Goal: Task Accomplishment & Management: Use online tool/utility

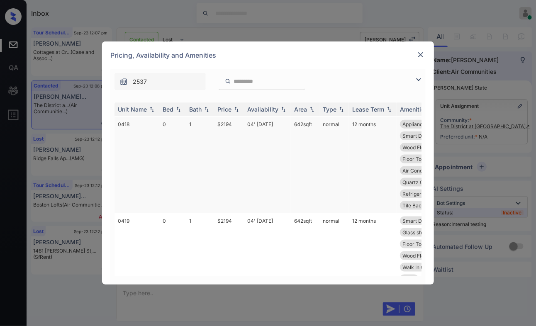
scroll to position [519, 0]
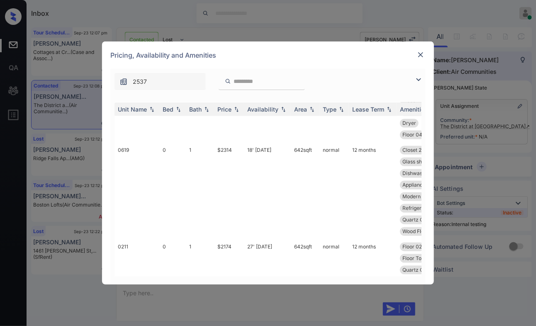
click at [416, 55] on div at bounding box center [421, 55] width 10 height 10
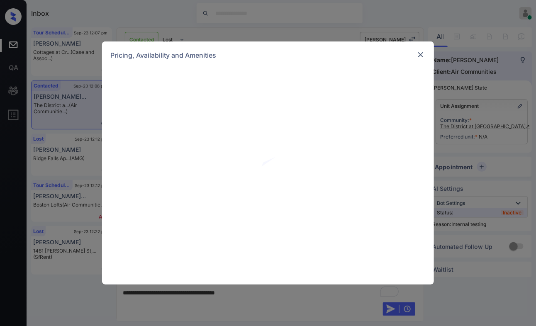
scroll to position [1698, 0]
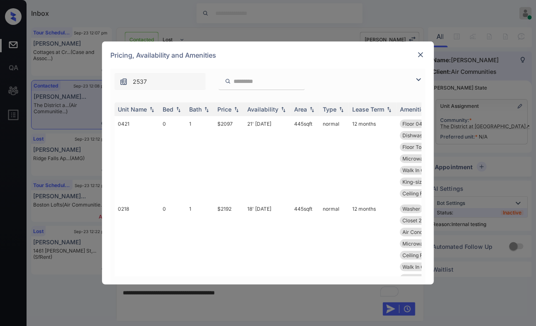
click at [421, 54] on img at bounding box center [421, 55] width 8 height 8
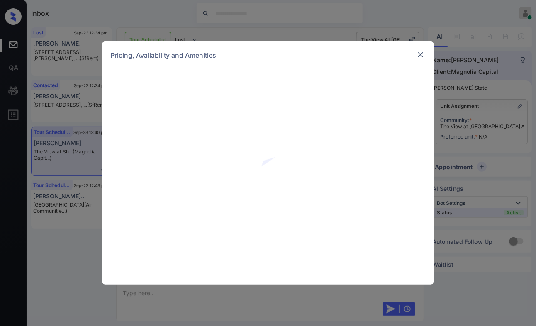
scroll to position [2356, 0]
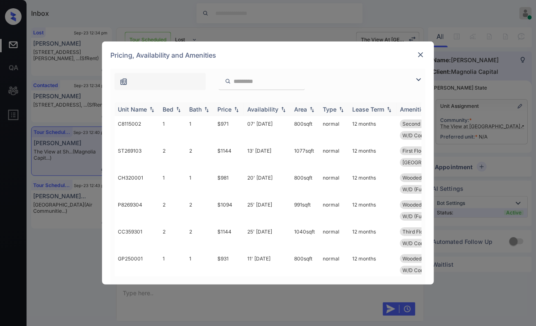
click at [240, 110] on img at bounding box center [236, 110] width 8 height 6
click at [240, 110] on img at bounding box center [236, 109] width 8 height 6
click at [234, 151] on td "$925" at bounding box center [229, 156] width 30 height 27
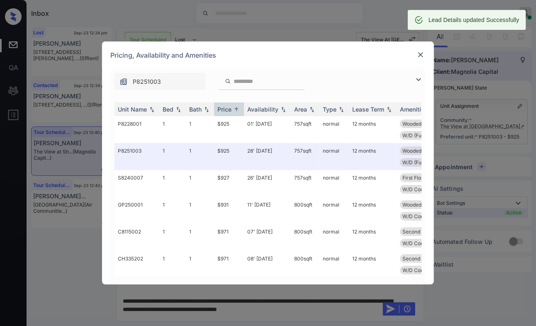
click at [418, 56] on img at bounding box center [421, 55] width 8 height 8
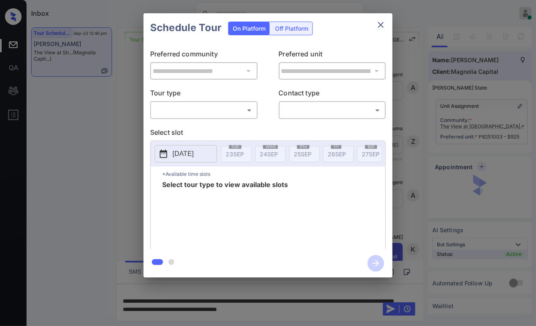
scroll to position [3101, 0]
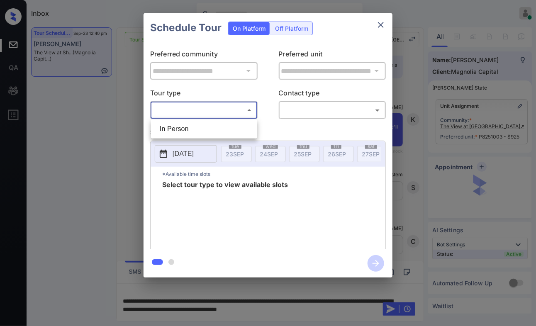
click at [247, 115] on body "Inbox Caroline Dacanay Online Set yourself offline Set yourself on break Profil…" at bounding box center [268, 163] width 536 height 326
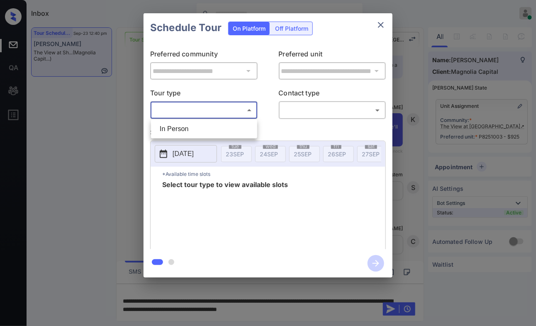
click at [246, 125] on li "In Person" at bounding box center [204, 129] width 102 height 15
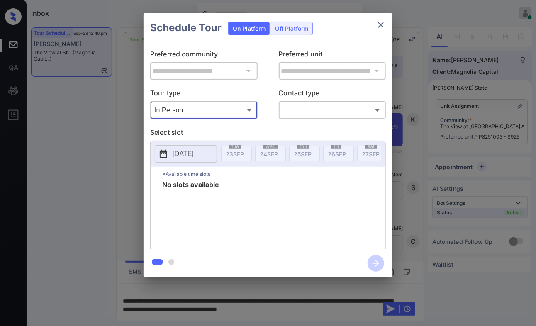
type input "********"
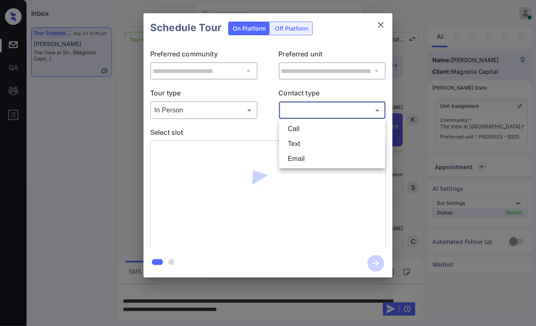
click at [283, 113] on body "Inbox [PERSON_NAME] Online Set yourself offline Set yourself on break Profile S…" at bounding box center [268, 163] width 536 height 326
click at [287, 137] on li "Text" at bounding box center [332, 144] width 102 height 15
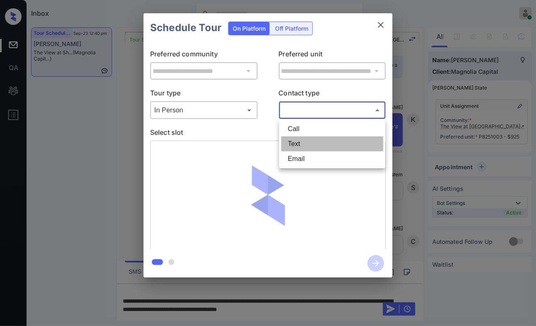
type input "****"
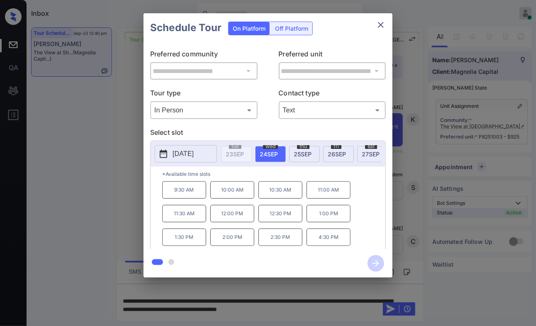
click at [331, 245] on p "4:30 PM" at bounding box center [329, 237] width 44 height 17
click at [380, 266] on icon "button" at bounding box center [376, 263] width 17 height 17
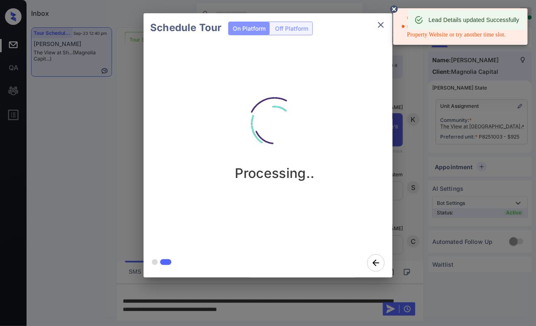
click at [443, 38] on div "Client Error: Knock is not letting us book this slot, and this is a common issu…" at bounding box center [462, 27] width 120 height 32
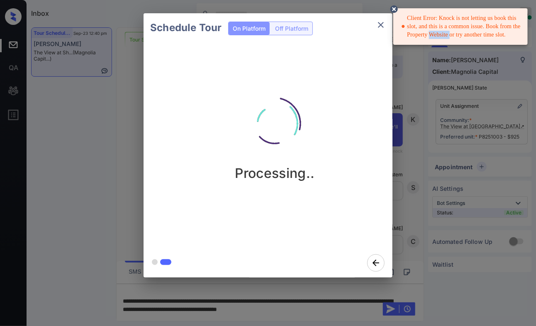
click at [443, 37] on div "Client Error: Knock is not letting us book this slot, and this is a common issu…" at bounding box center [462, 27] width 120 height 32
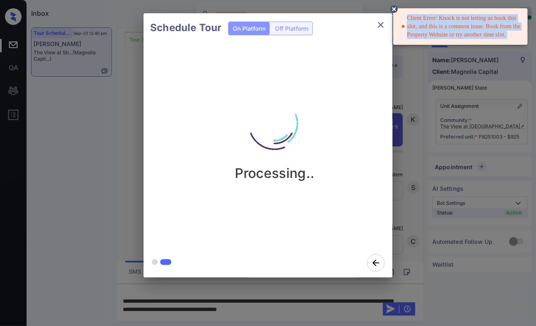
click at [443, 37] on div "Client Error: Knock is not letting us book this slot, and this is a common issu…" at bounding box center [462, 27] width 120 height 32
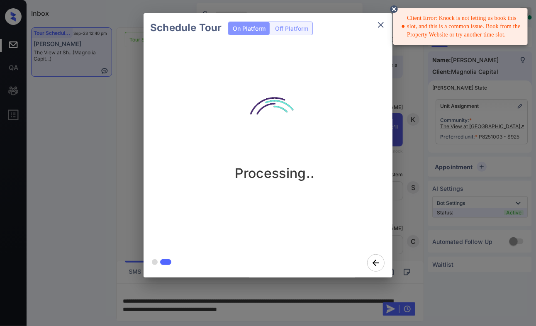
click at [408, 198] on div "Schedule Tour On Platform Off Platform Processing.." at bounding box center [268, 145] width 536 height 291
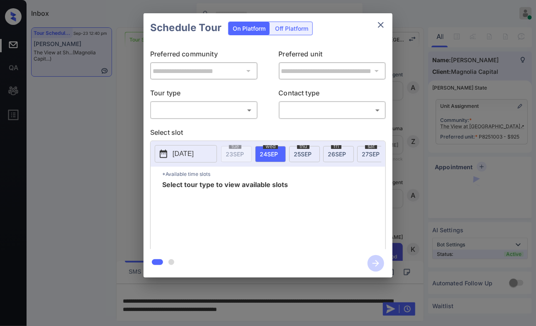
scroll to position [3101, 0]
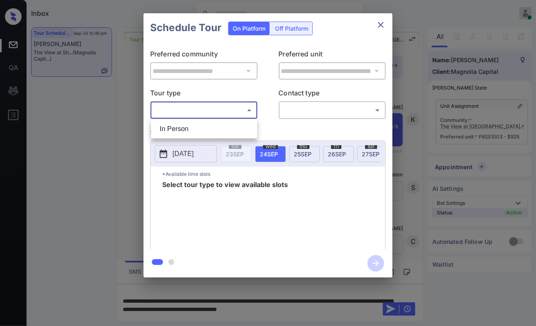
click at [204, 111] on body "Inbox [PERSON_NAME] Online Set yourself offline Set yourself on break Profile S…" at bounding box center [268, 163] width 536 height 326
click at [198, 125] on li "In Person" at bounding box center [204, 129] width 102 height 15
type input "********"
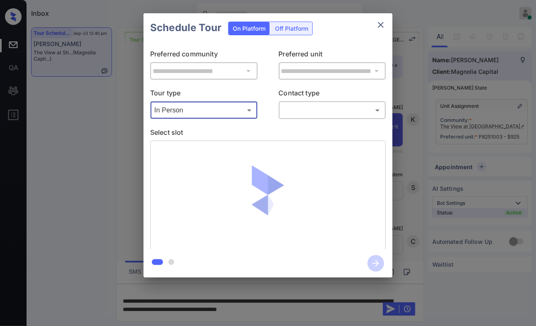
click at [332, 111] on body "Inbox [PERSON_NAME] Online Set yourself offline Set yourself on break Profile S…" at bounding box center [268, 163] width 536 height 326
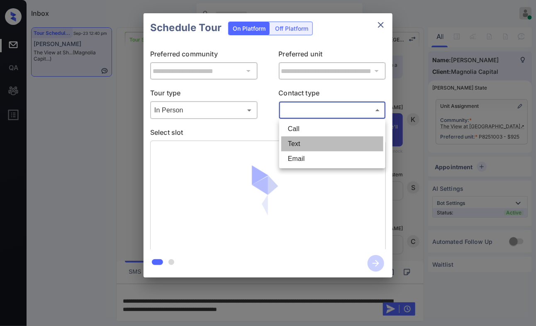
click at [318, 144] on li "Text" at bounding box center [332, 144] width 102 height 15
type input "****"
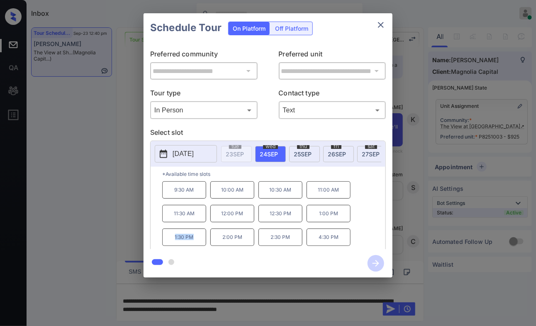
drag, startPoint x: 171, startPoint y: 242, endPoint x: 202, endPoint y: 244, distance: 31.2
click at [202, 244] on p "1:30 PM" at bounding box center [184, 237] width 44 height 17
copy p "1:30 PM"
drag, startPoint x: 269, startPoint y: 241, endPoint x: 293, endPoint y: 244, distance: 24.2
click at [293, 244] on p "2:30 PM" at bounding box center [281, 237] width 44 height 17
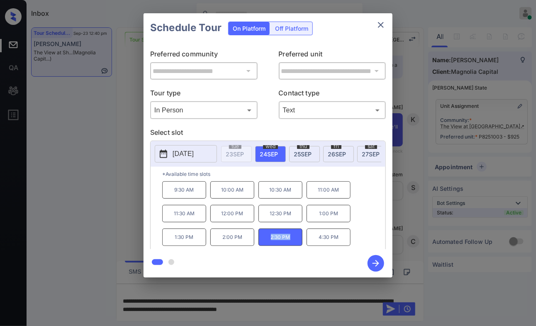
copy p "2:30 PM"
click at [412, 161] on div "**********" at bounding box center [268, 145] width 536 height 291
